Goal: Information Seeking & Learning: Learn about a topic

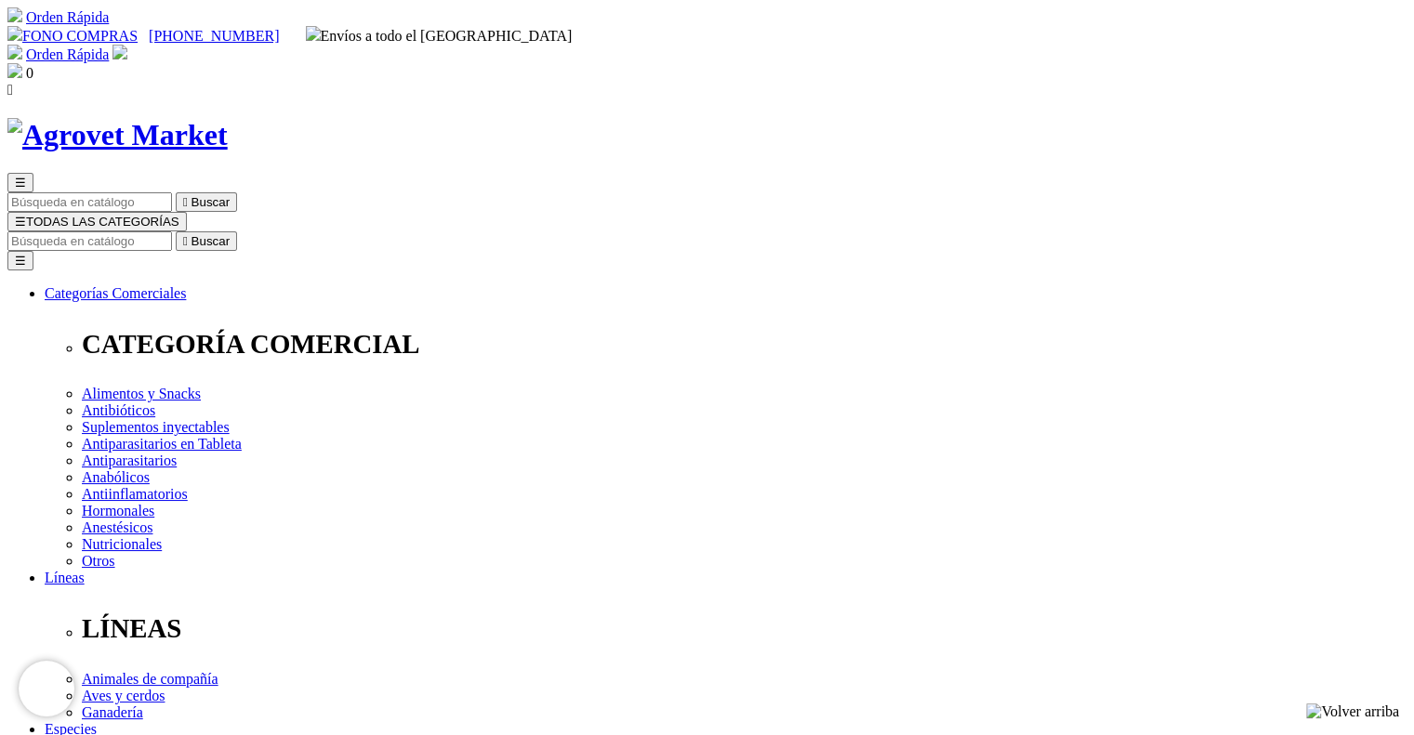
drag, startPoint x: 723, startPoint y: 246, endPoint x: 945, endPoint y: 248, distance: 222.2
copy h1 "Amoxi-Tabs C®-250"
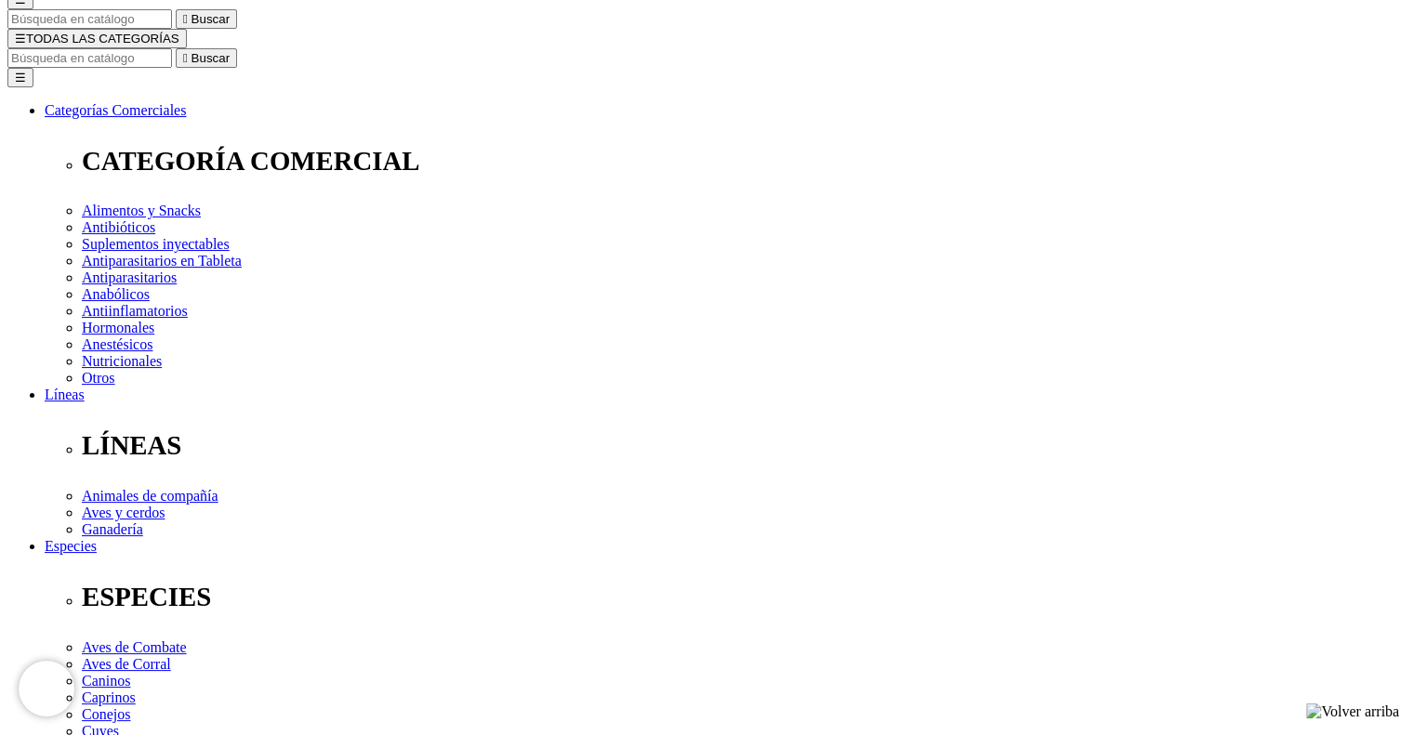
scroll to position [186, 0]
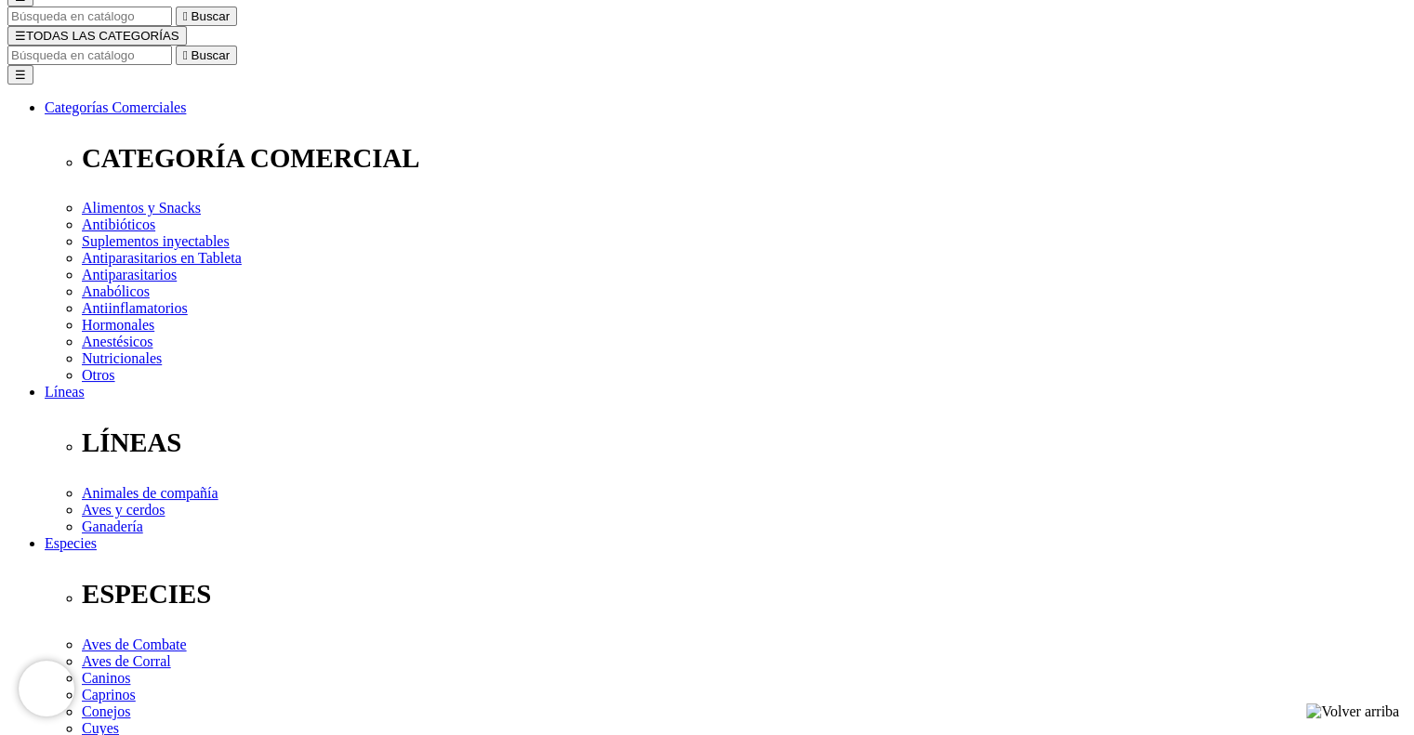
click at [521, 335] on div at bounding box center [260, 74] width 521 height 521
drag, startPoint x: 1010, startPoint y: 129, endPoint x: 916, endPoint y: 120, distance: 95.3
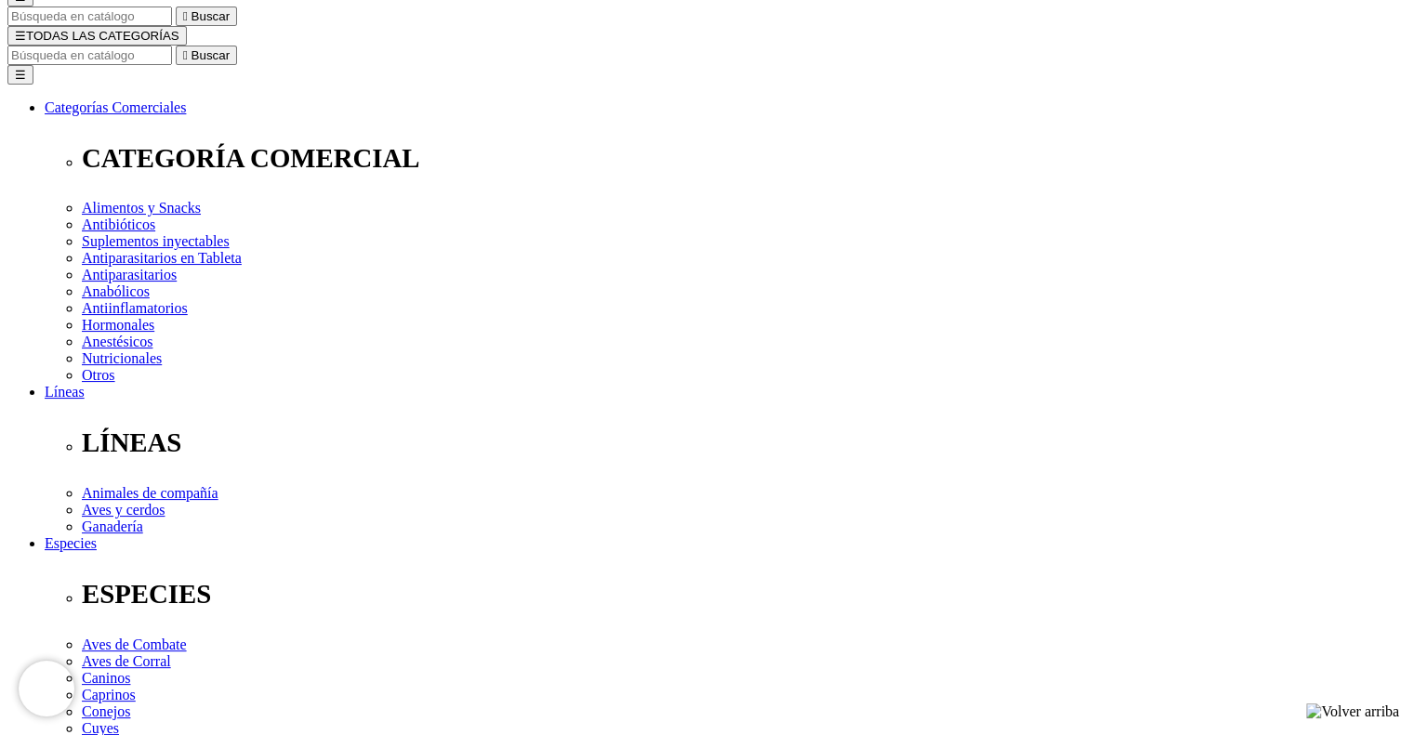
drag, startPoint x: 718, startPoint y: 282, endPoint x: 1365, endPoint y: 257, distance: 647.4
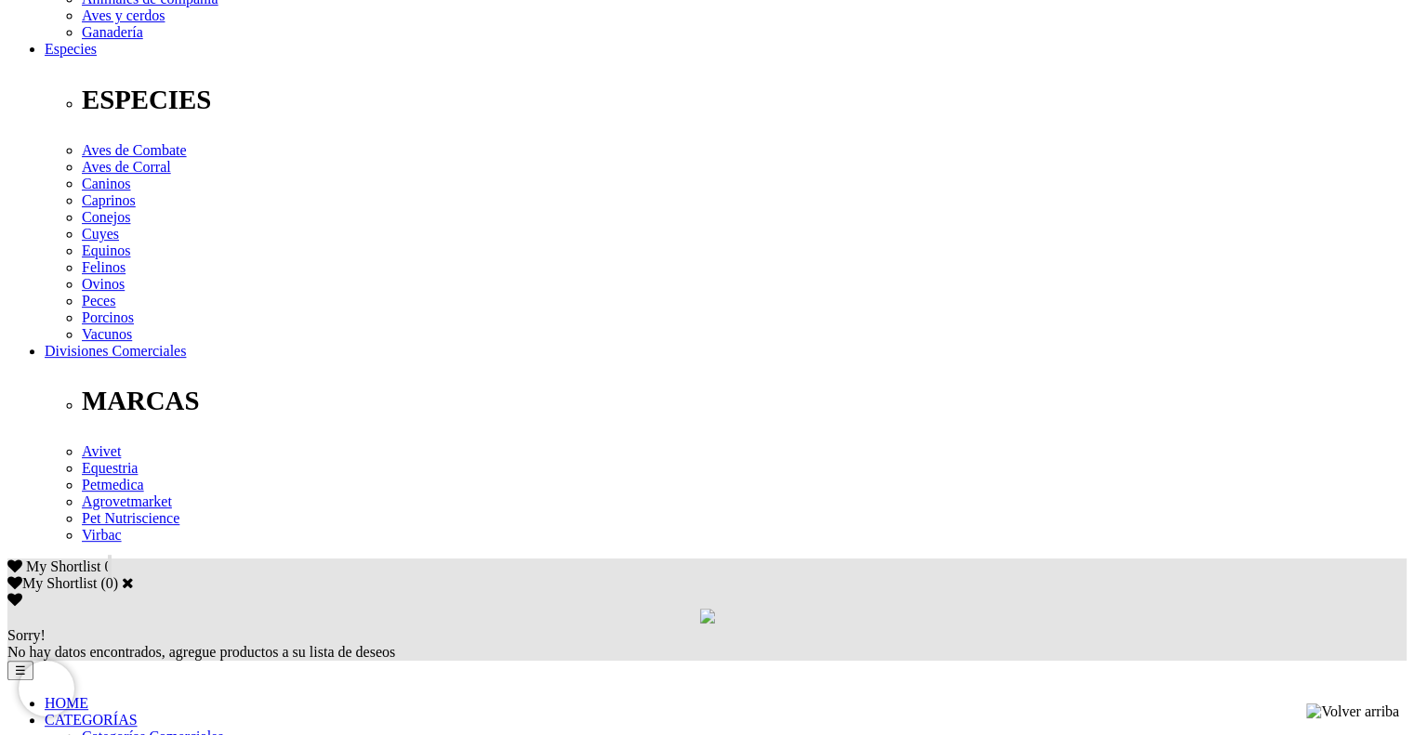
scroll to position [587, 0]
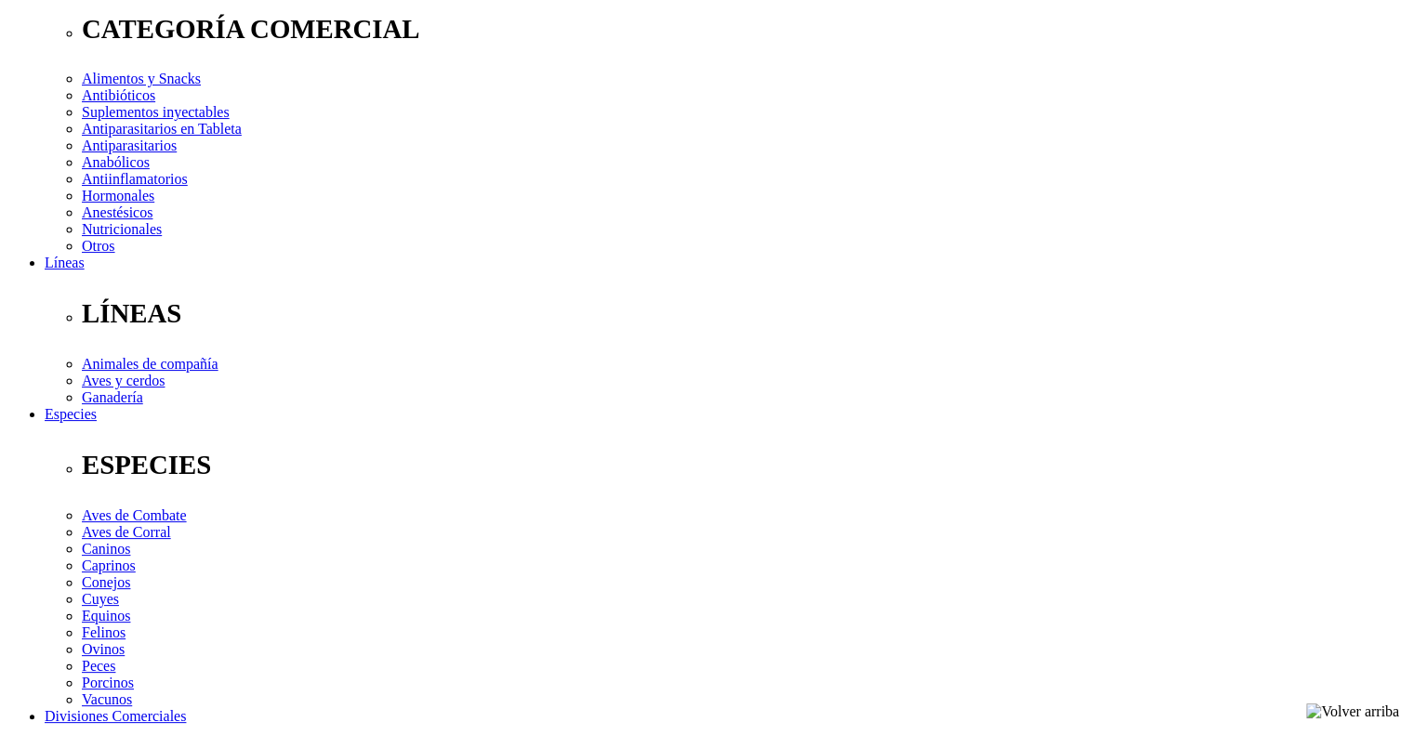
scroll to position [122, 0]
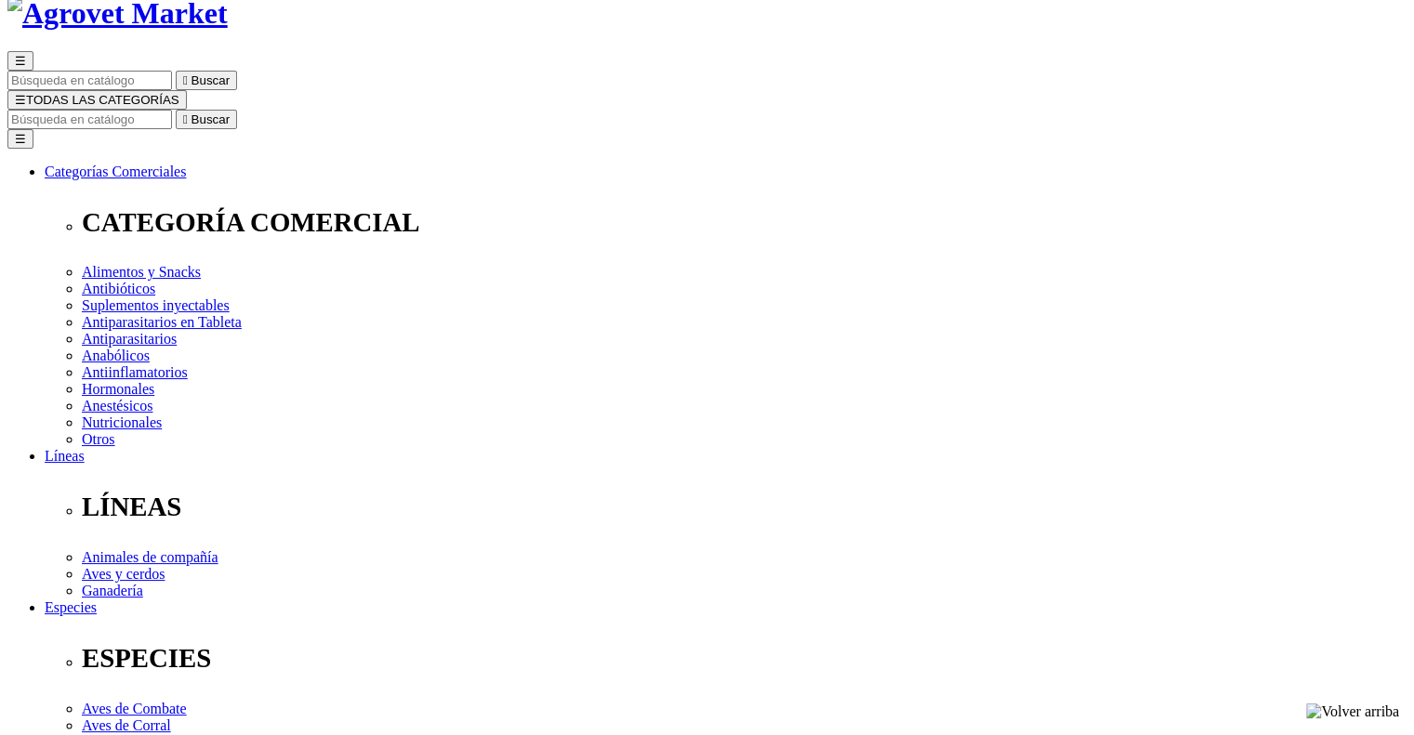
copy p "Antibiótico de amplio espectro con inhibidor de resistencia bacteriana"
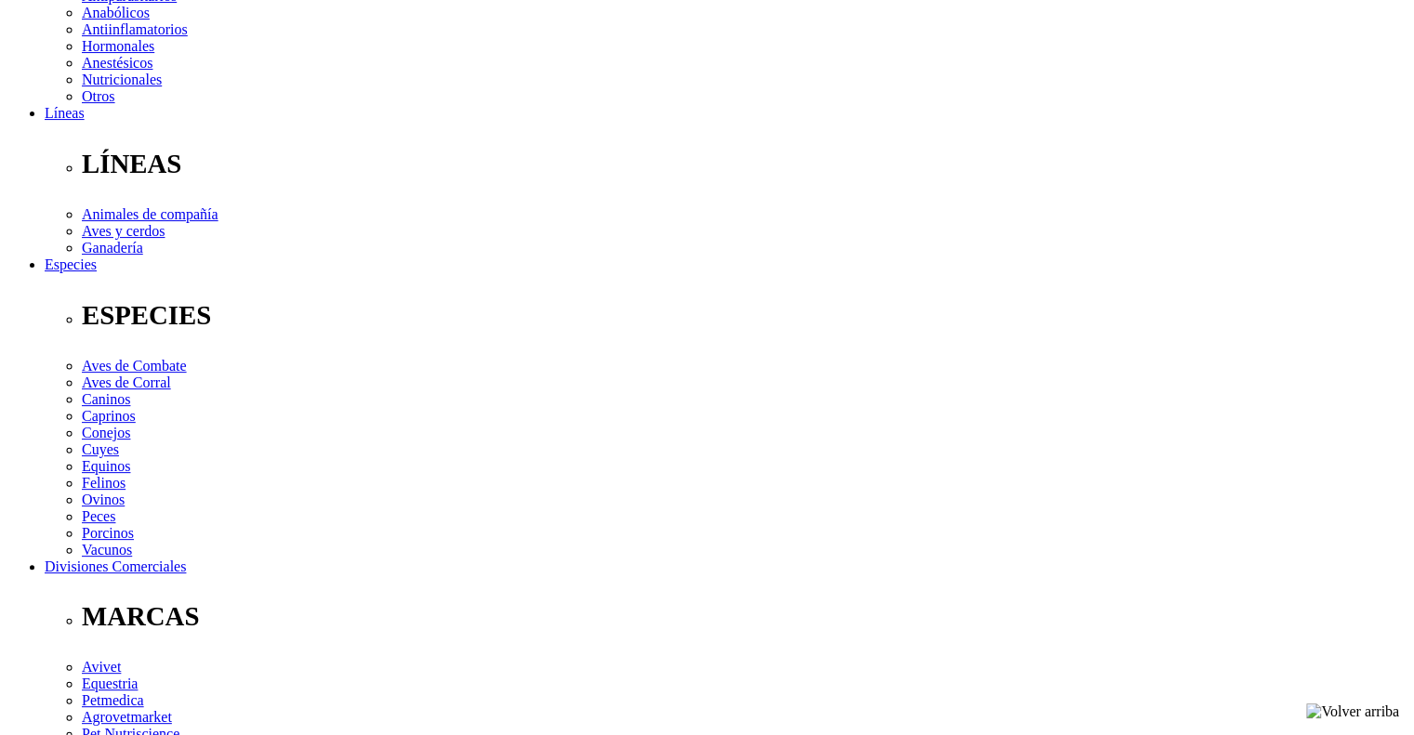
scroll to position [837, 0]
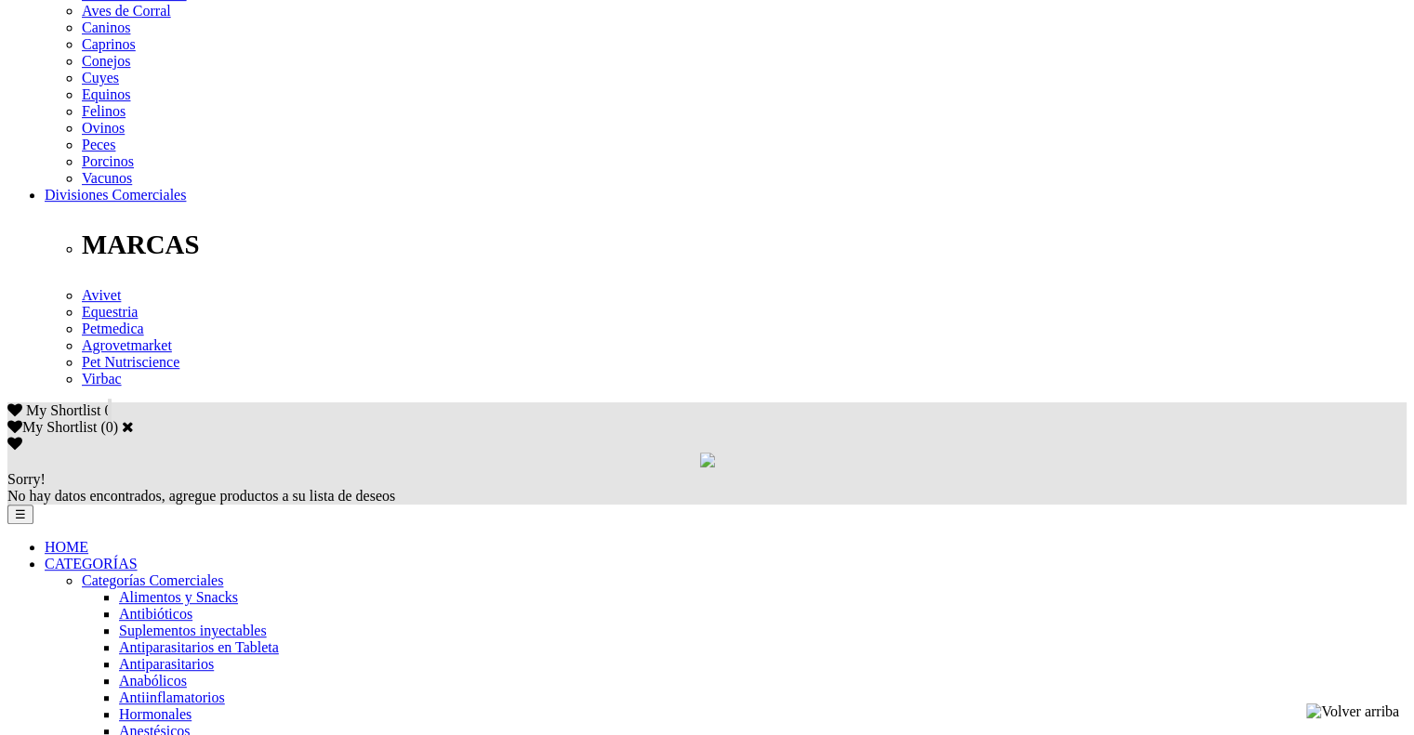
drag, startPoint x: 199, startPoint y: 119, endPoint x: 565, endPoint y: 138, distance: 366.7
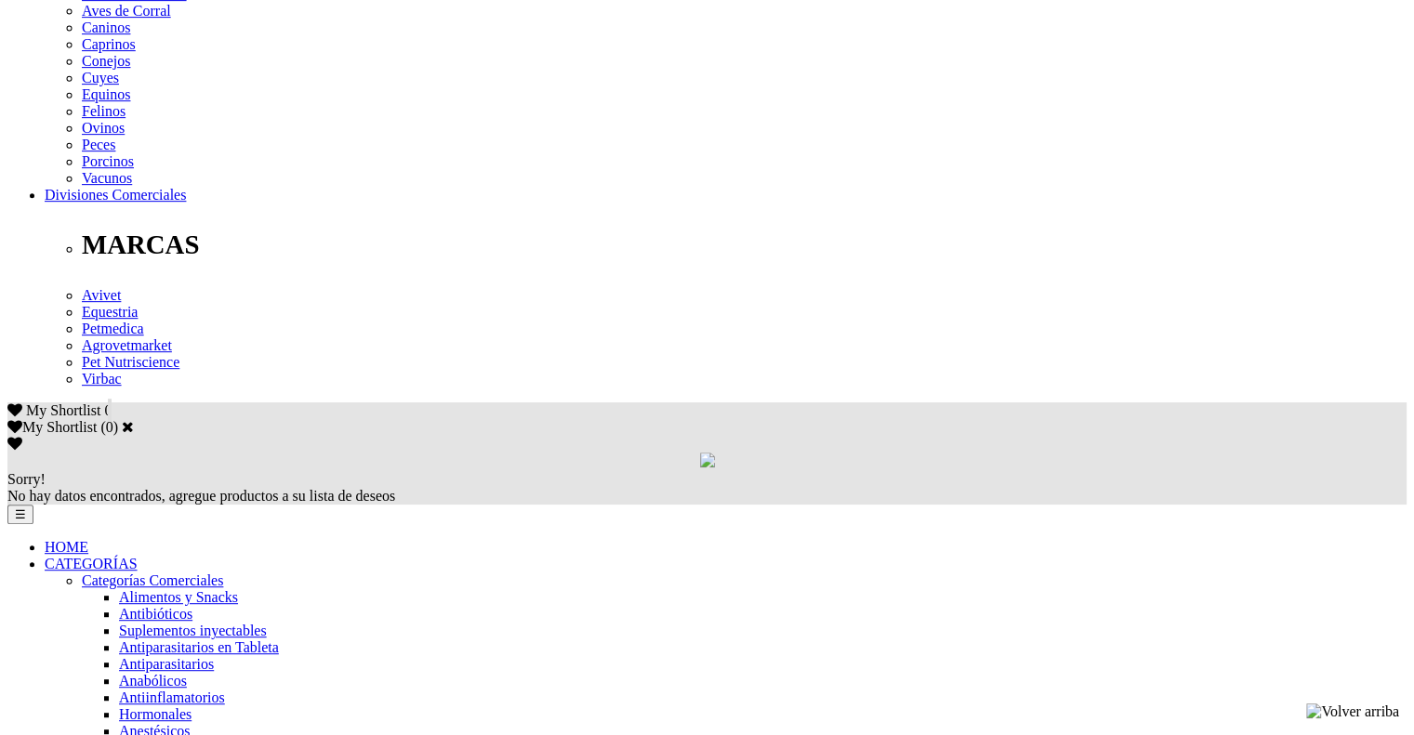
copy div "Loremipsumd sita 473 co, adipi elitseddoei 31 te, incididuntu l.e.d. 8 magnaal …"
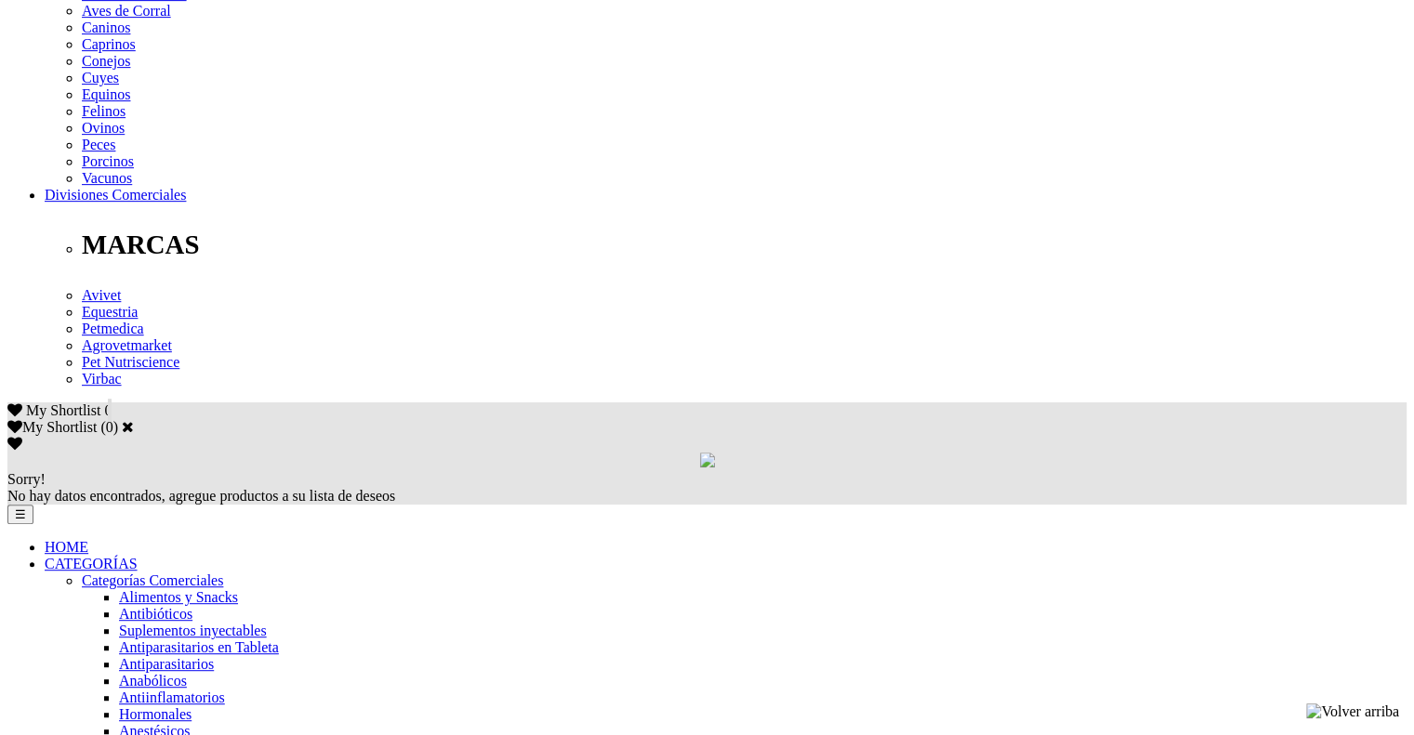
drag, startPoint x: 195, startPoint y: 117, endPoint x: 1090, endPoint y: 164, distance: 896.4
copy div "1 tableta/16 kg de peso vivo cada 8 a 12 horas. En Infecciones del tracto urina…"
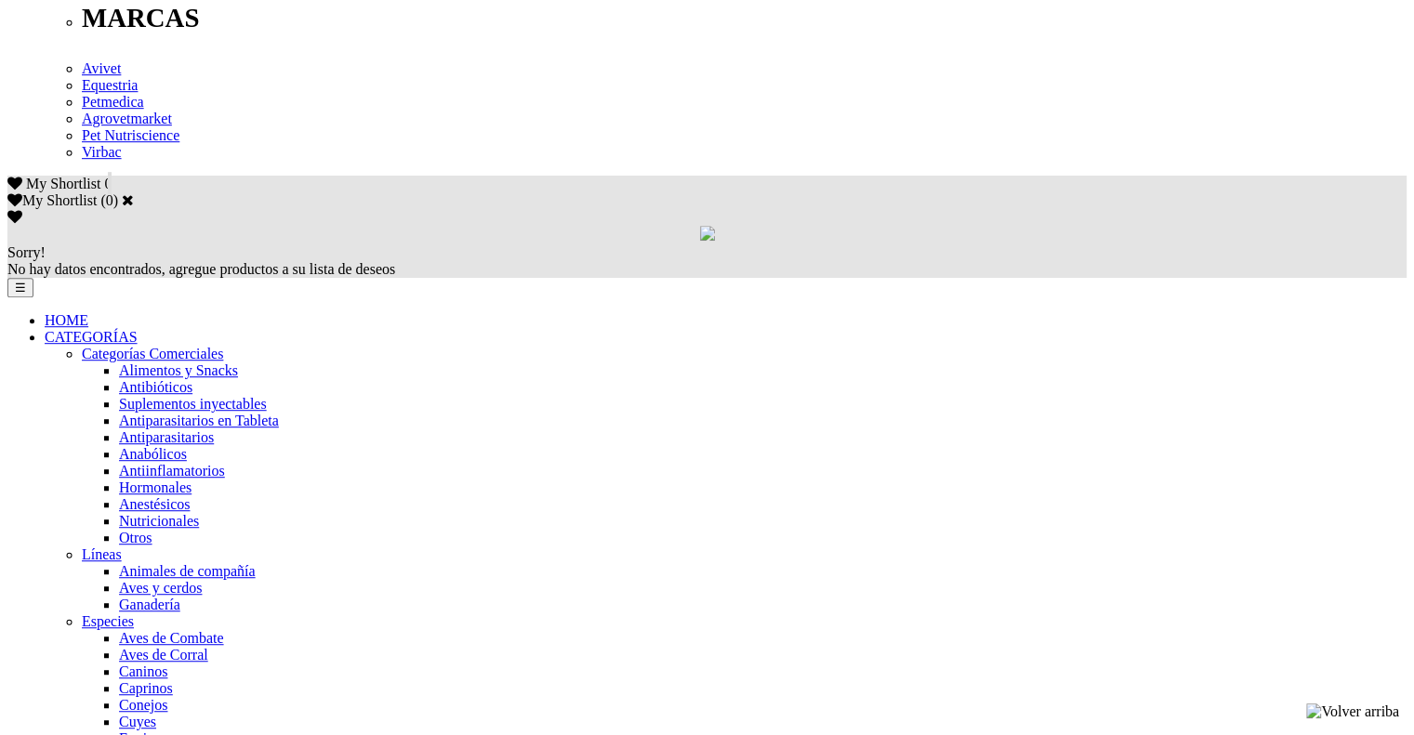
scroll to position [744, 0]
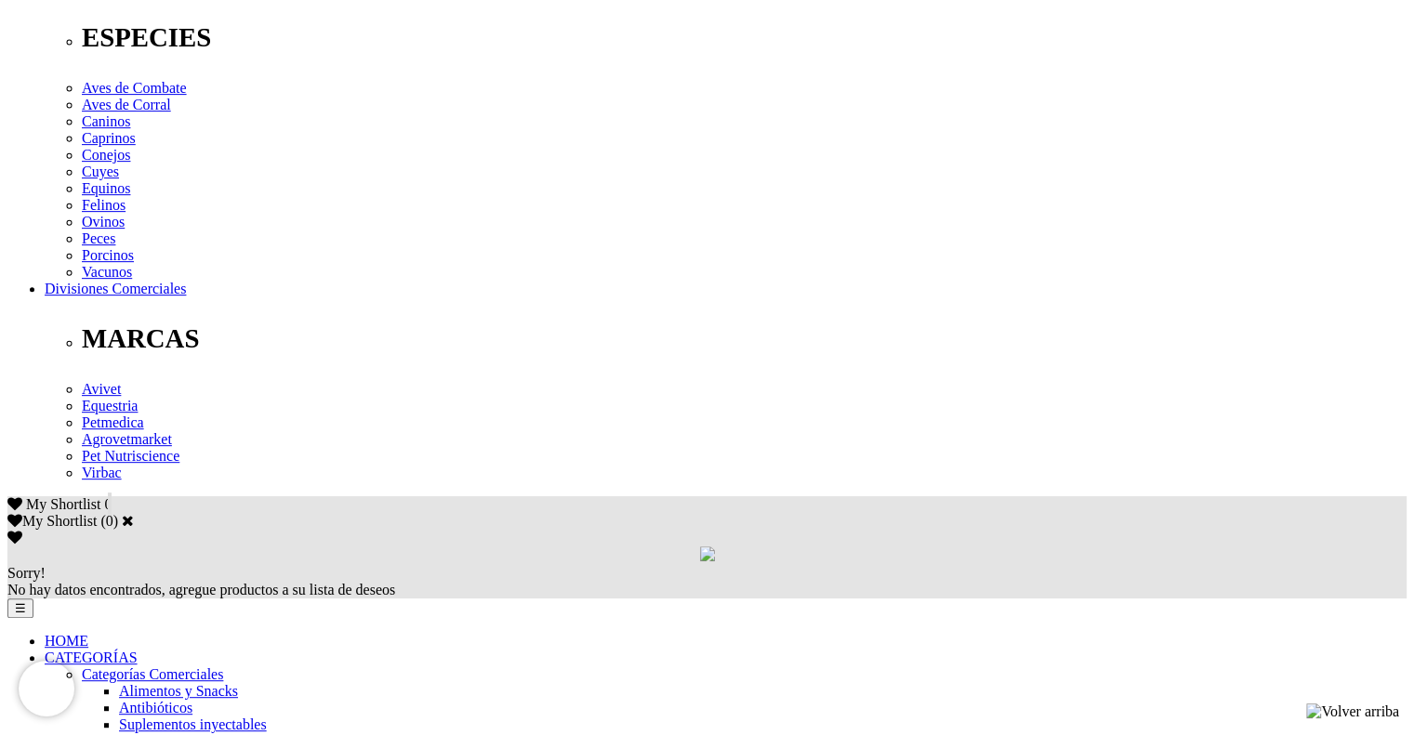
scroll to position [744, 0]
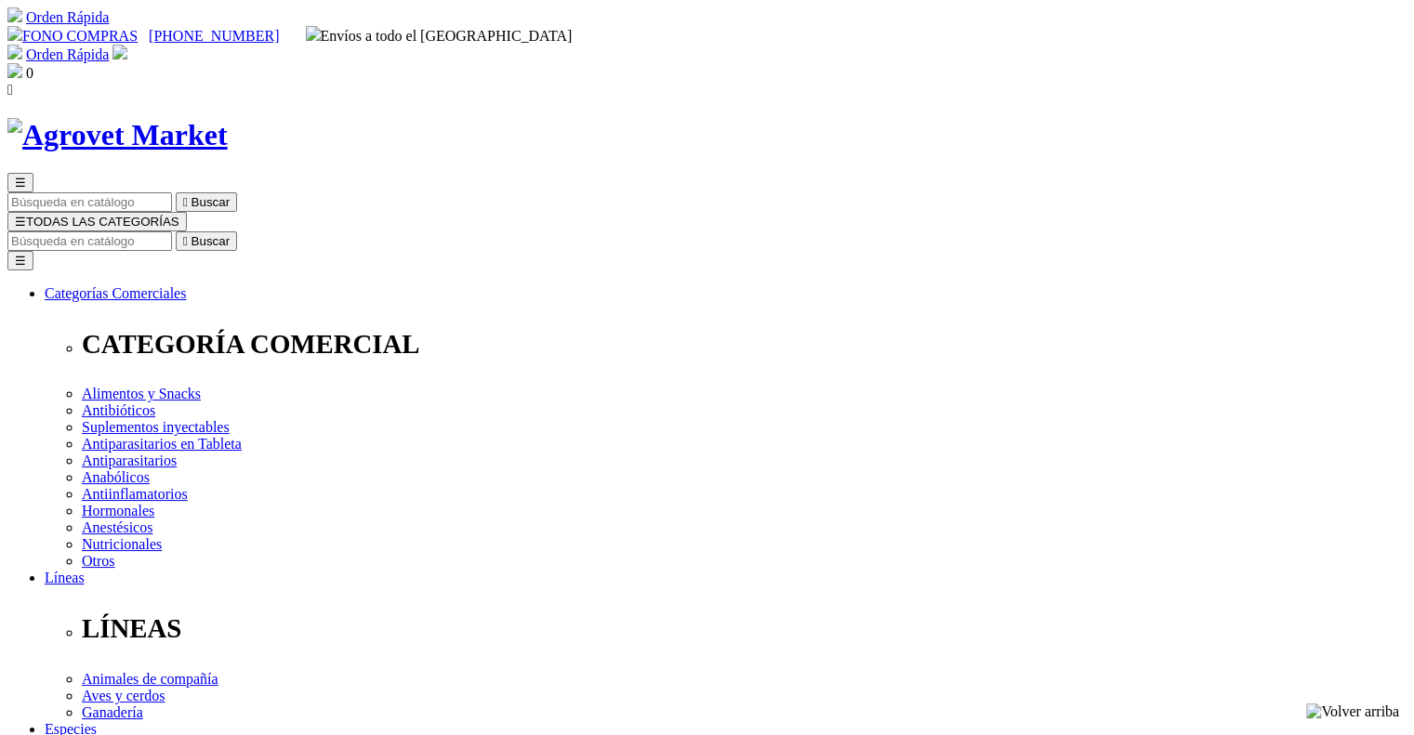
drag, startPoint x: 721, startPoint y: 238, endPoint x: 878, endPoint y: 248, distance: 157.4
copy h1 "Cefoxi-Tabs® C"
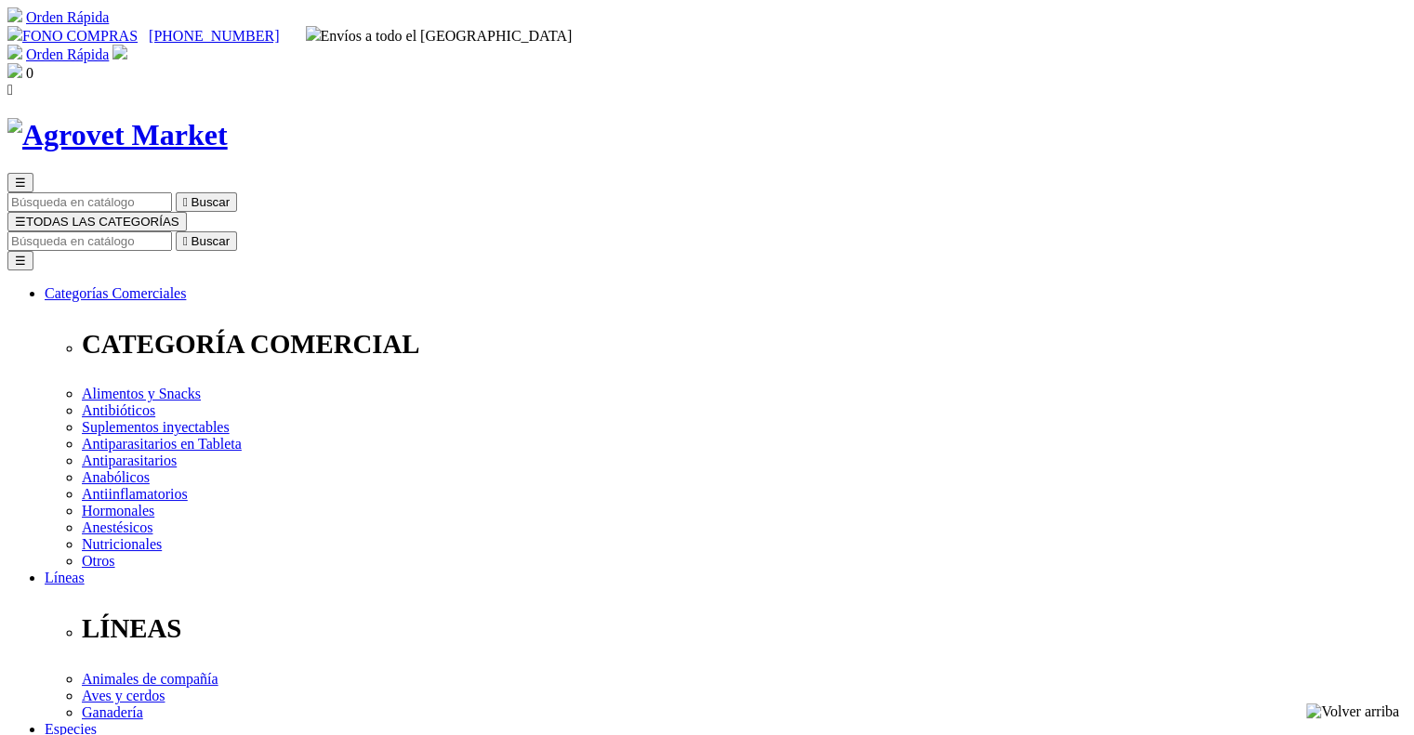
drag, startPoint x: 723, startPoint y: 482, endPoint x: 1048, endPoint y: 495, distance: 324.7
copy p "Antibiótico cefalosporínico de última generación con inhibidor de resistencia b…"
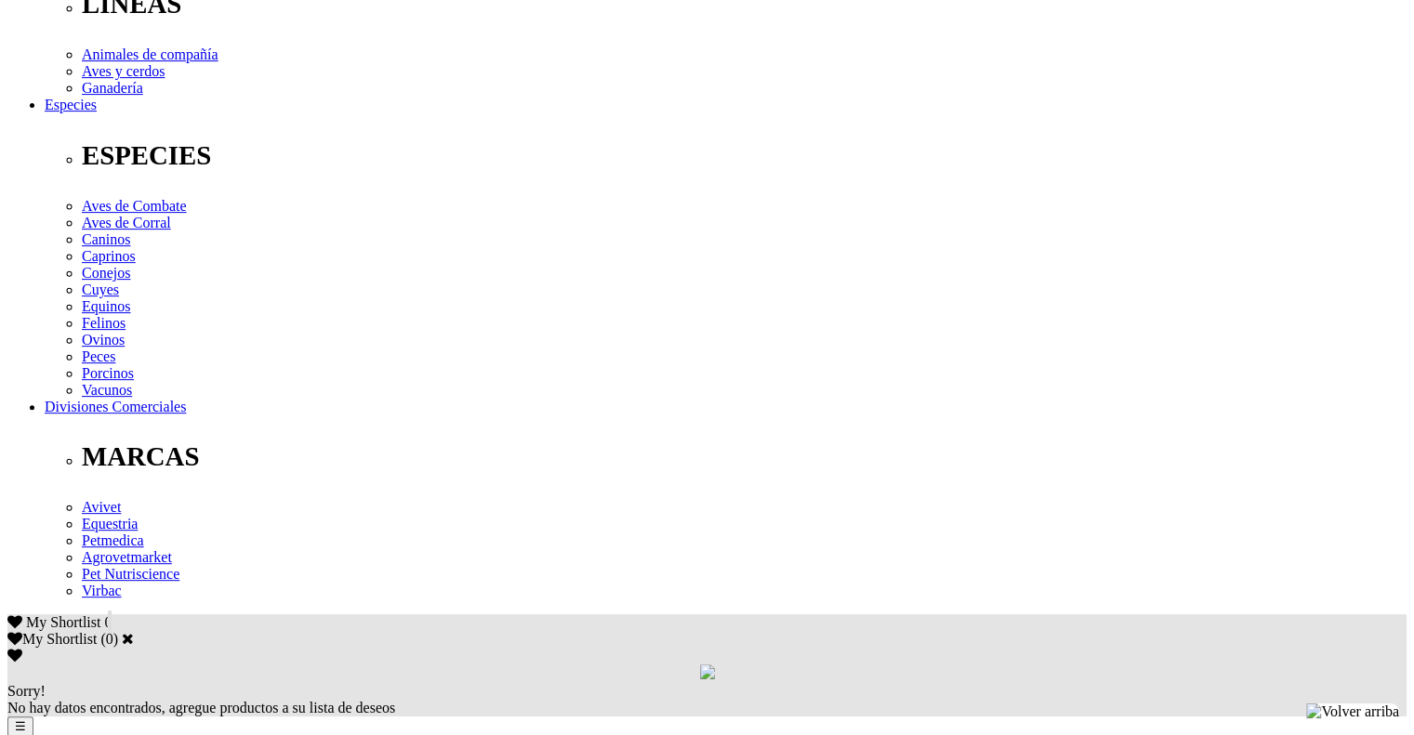
scroll to position [625, 0]
drag, startPoint x: 197, startPoint y: 360, endPoint x: 335, endPoint y: 409, distance: 146.1
copy p "Cefpodoxima proxetil (equivalente a cefpodoxima 100 mg) 135 mg, clavulanato de …"
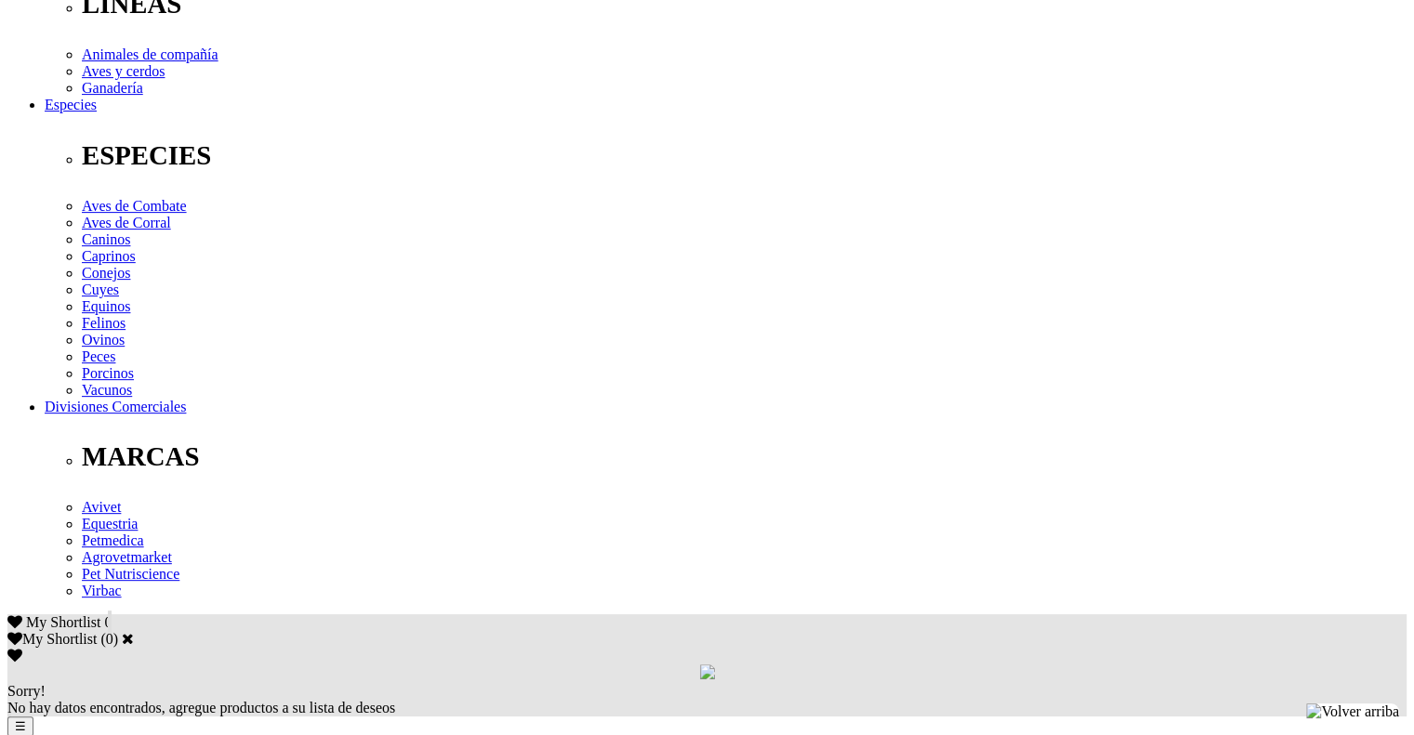
drag, startPoint x: 197, startPoint y: 368, endPoint x: 1097, endPoint y: 468, distance: 905.4
copy p "Para el tratamiento y prevención de infecciones cutáneas (heridas, abscesos y p…"
drag, startPoint x: 193, startPoint y: 359, endPoint x: 269, endPoint y: 442, distance: 112.6
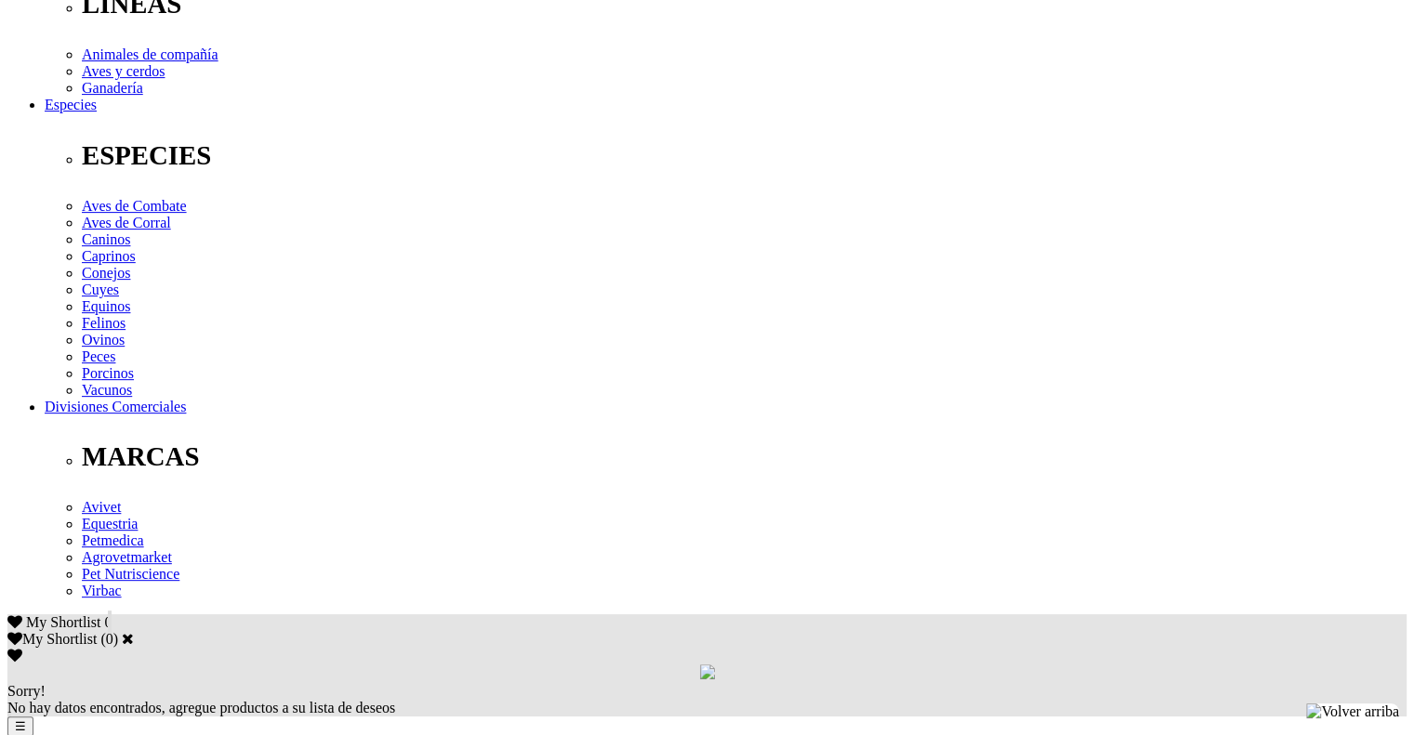
copy div "Vía oral. Caninos: 1 tableta por cada 10-20 kg (5-10 mg de cefpodoxime/kg ) cad…"
